Goal: Task Accomplishment & Management: Complete application form

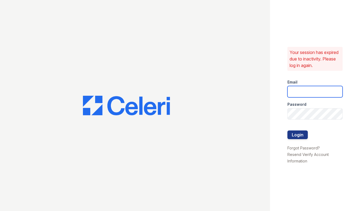
type input "[EMAIL_ADDRESS][DOMAIN_NAME]"
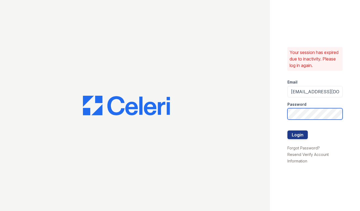
click at [297, 135] on button "Login" at bounding box center [297, 135] width 20 height 9
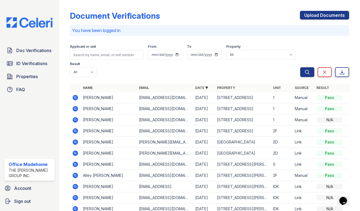
click at [85, 96] on td "[PERSON_NAME]" at bounding box center [109, 97] width 56 height 11
drag, startPoint x: 82, startPoint y: 99, endPoint x: 89, endPoint y: 97, distance: 7.1
click at [82, 99] on td "[PERSON_NAME]" at bounding box center [109, 97] width 56 height 11
click at [90, 97] on td "Mac MacKay" at bounding box center [109, 97] width 56 height 11
click at [91, 97] on td "[PERSON_NAME]" at bounding box center [109, 97] width 56 height 11
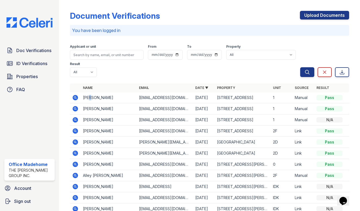
click at [75, 97] on icon at bounding box center [74, 97] width 1 height 1
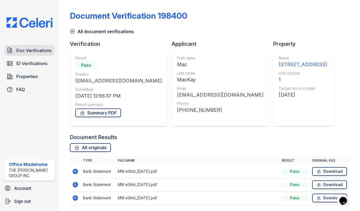
click at [23, 49] on span "Doc Verifications" at bounding box center [33, 50] width 35 height 7
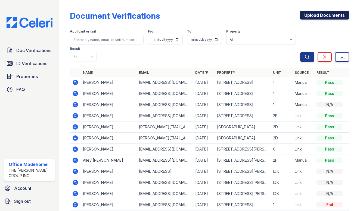
click at [323, 16] on link "Upload Documents" at bounding box center [324, 15] width 49 height 9
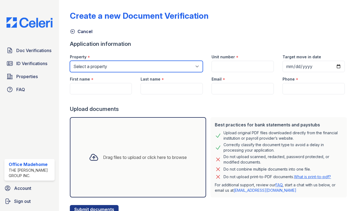
select select "5234"
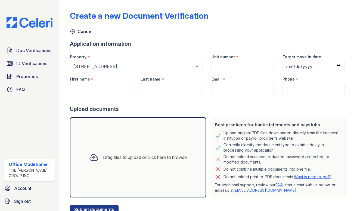
drag, startPoint x: 235, startPoint y: 58, endPoint x: 233, endPoint y: 63, distance: 5.2
click at [236, 60] on div "*" at bounding box center [237, 57] width 2 height 7
click at [232, 65] on input "Unit number" at bounding box center [242, 66] width 62 height 11
type input "1"
click at [305, 61] on input "Target move in date" at bounding box center [313, 66] width 62 height 11
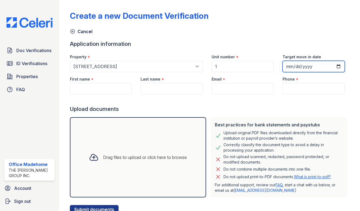
type input "[DATE]"
click at [241, 95] on div at bounding box center [209, 100] width 279 height 11
click at [107, 83] on div "First name *" at bounding box center [101, 77] width 62 height 11
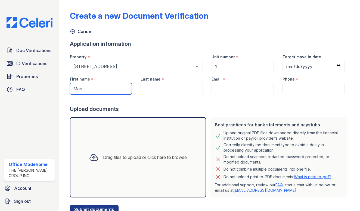
type input "Mac"
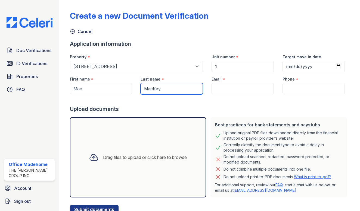
type input "MacKay"
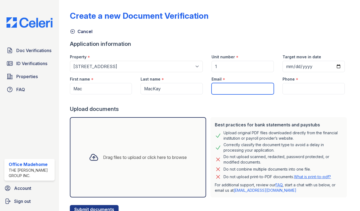
click at [228, 91] on input "Email" at bounding box center [242, 88] width 62 height 11
type input "[EMAIL_ADDRESS][DOMAIN_NAME]"
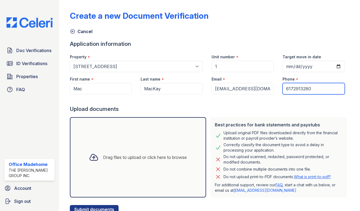
type input "6172913280"
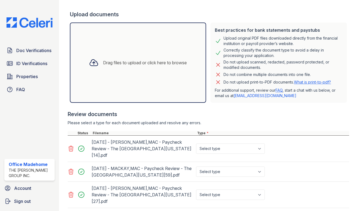
scroll to position [115, 0]
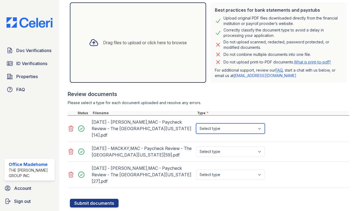
select select "paystub"
click at [217, 144] on div "Select type Paystub Bank Statement Offer Letter Tax Documents Benefit Award Let…" at bounding box center [231, 151] width 72 height 15
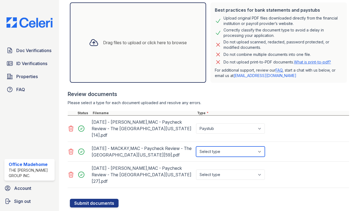
select select "paystub"
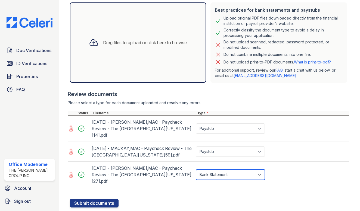
select select "paystub"
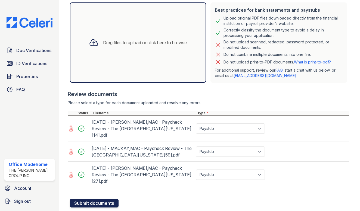
click at [108, 199] on button "Submit documents" at bounding box center [94, 203] width 49 height 9
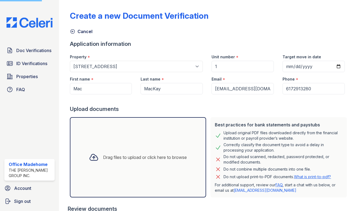
scroll to position [17, 0]
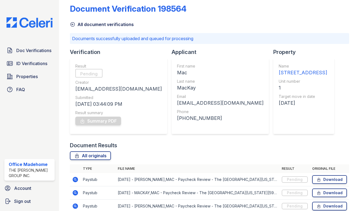
scroll to position [33, 0]
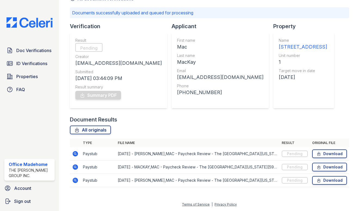
click at [26, 25] on img at bounding box center [29, 22] width 55 height 10
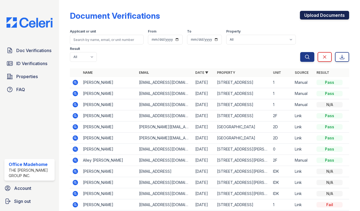
click at [307, 19] on link "Upload Documents" at bounding box center [324, 15] width 49 height 9
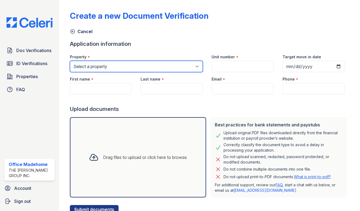
select select "5234"
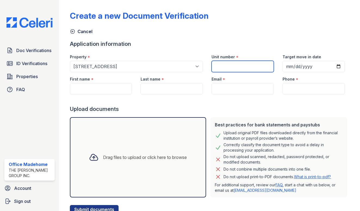
click at [234, 62] on input "Unit number" at bounding box center [242, 66] width 62 height 11
type input "1"
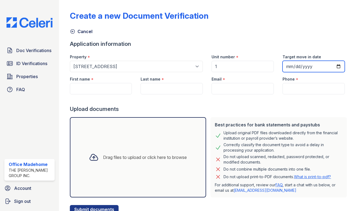
click at [304, 65] on input "Target move in date" at bounding box center [313, 66] width 62 height 11
type input "[DATE]"
click at [66, 86] on div "First name *" at bounding box center [100, 83] width 71 height 22
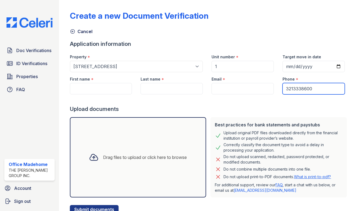
type input "3213338600"
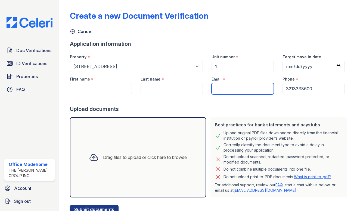
click at [225, 89] on input "Email" at bounding box center [242, 88] width 62 height 11
type input "[EMAIL_ADDRESS][DOMAIN_NAME]"
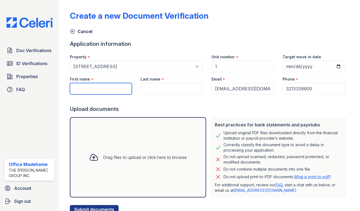
click at [101, 87] on input "First name" at bounding box center [101, 88] width 62 height 11
type input "Jalen"
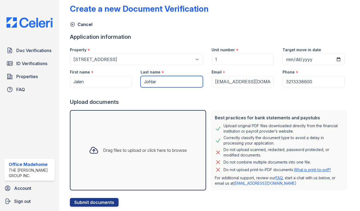
drag, startPoint x: 164, startPoint y: 82, endPoint x: 155, endPoint y: 80, distance: 8.8
click at [163, 82] on input "Johlar" at bounding box center [171, 81] width 62 height 11
click at [148, 82] on input "Johlar" at bounding box center [171, 81] width 62 height 11
type input "Joglar"
click at [144, 148] on div "Drag files to upload or click here to browse" at bounding box center [145, 150] width 84 height 7
